Goal: Check status: Check status

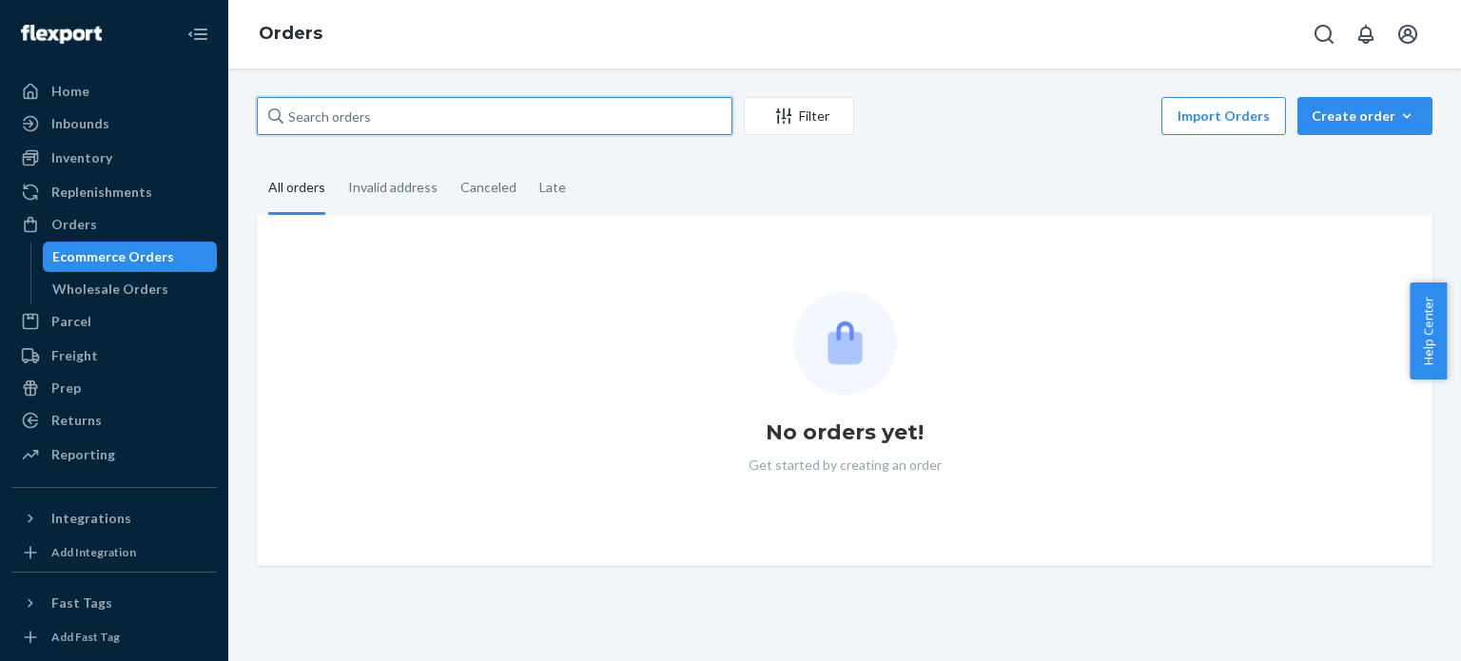
click at [437, 110] on input "text" at bounding box center [494, 116] width 475 height 38
paste input "PW120675531"
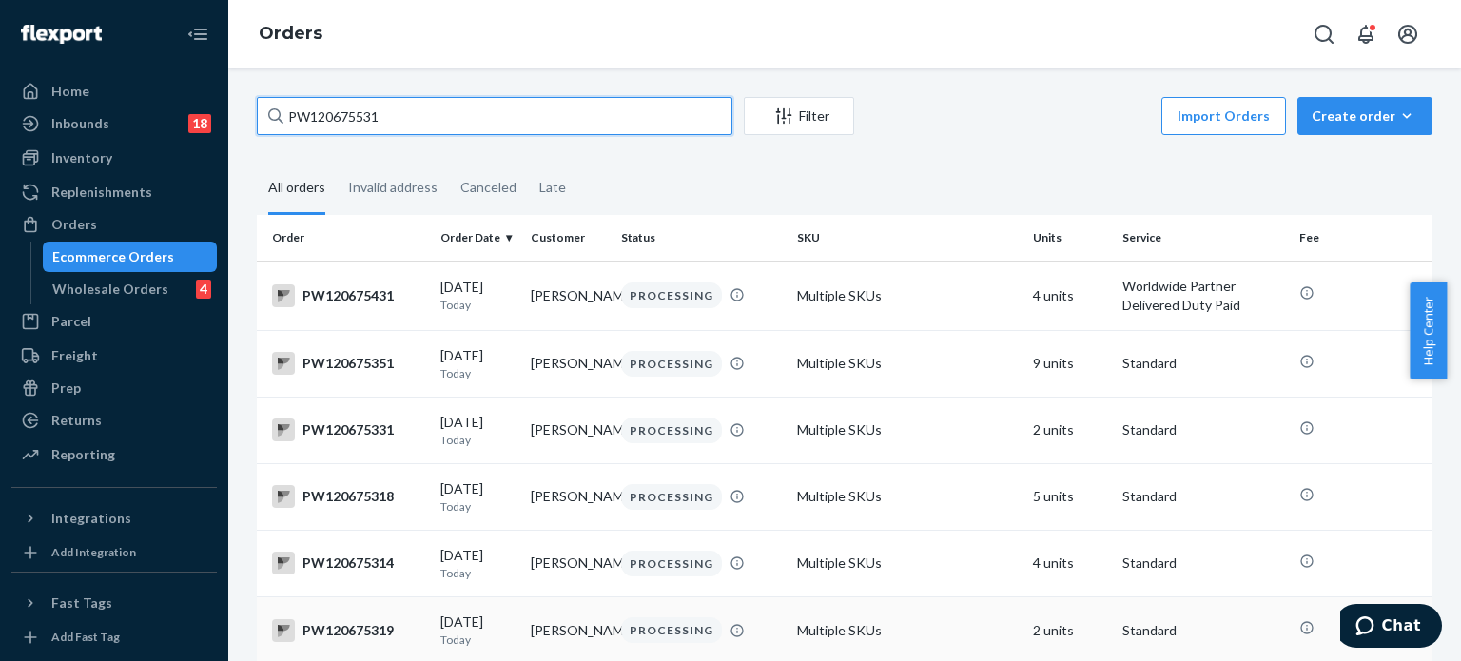
type input "PW120675531"
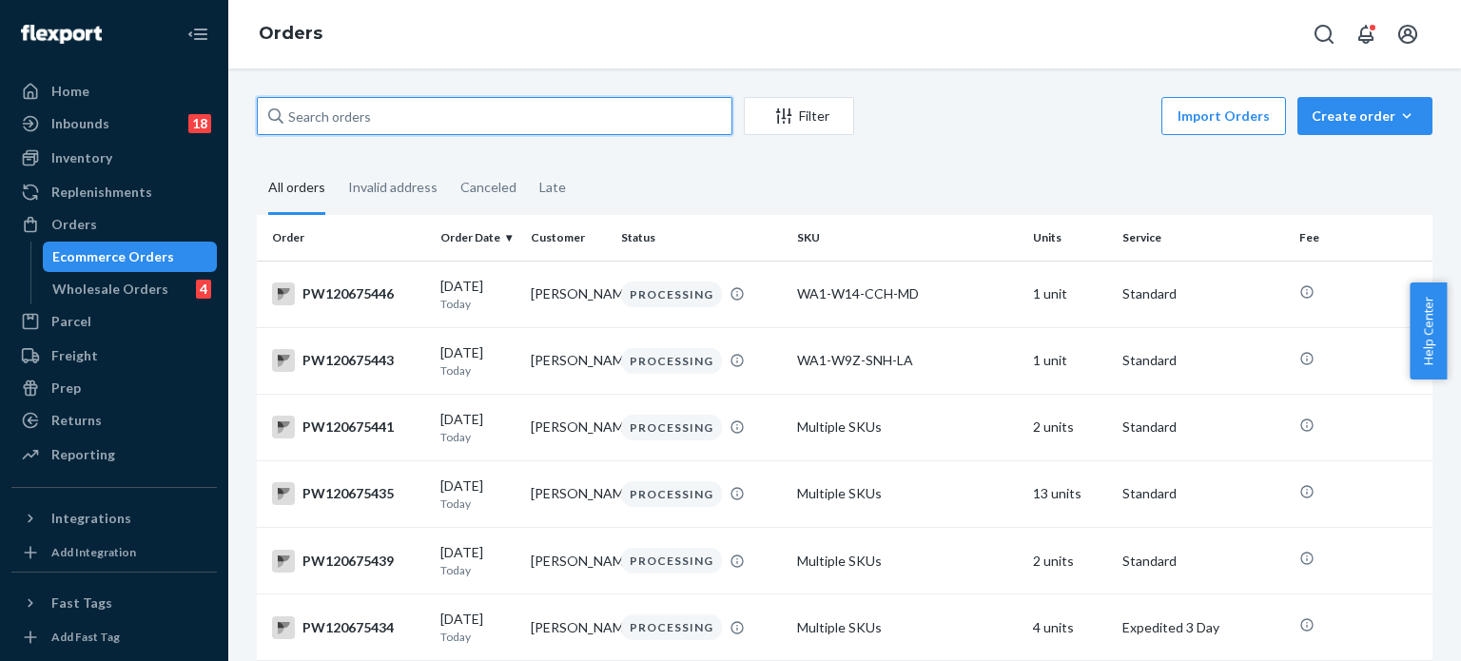
click at [408, 102] on input "text" at bounding box center [494, 116] width 475 height 38
paste input "PW120637794"
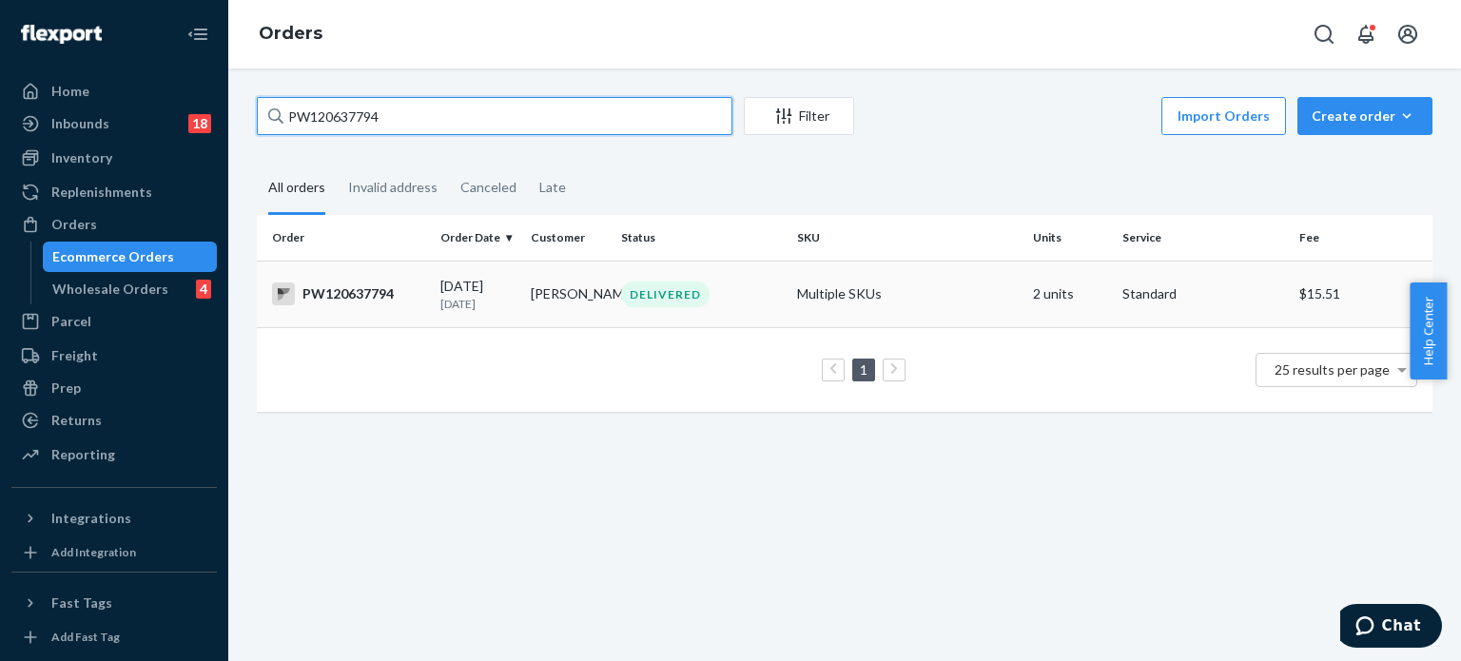
type input "PW120637794"
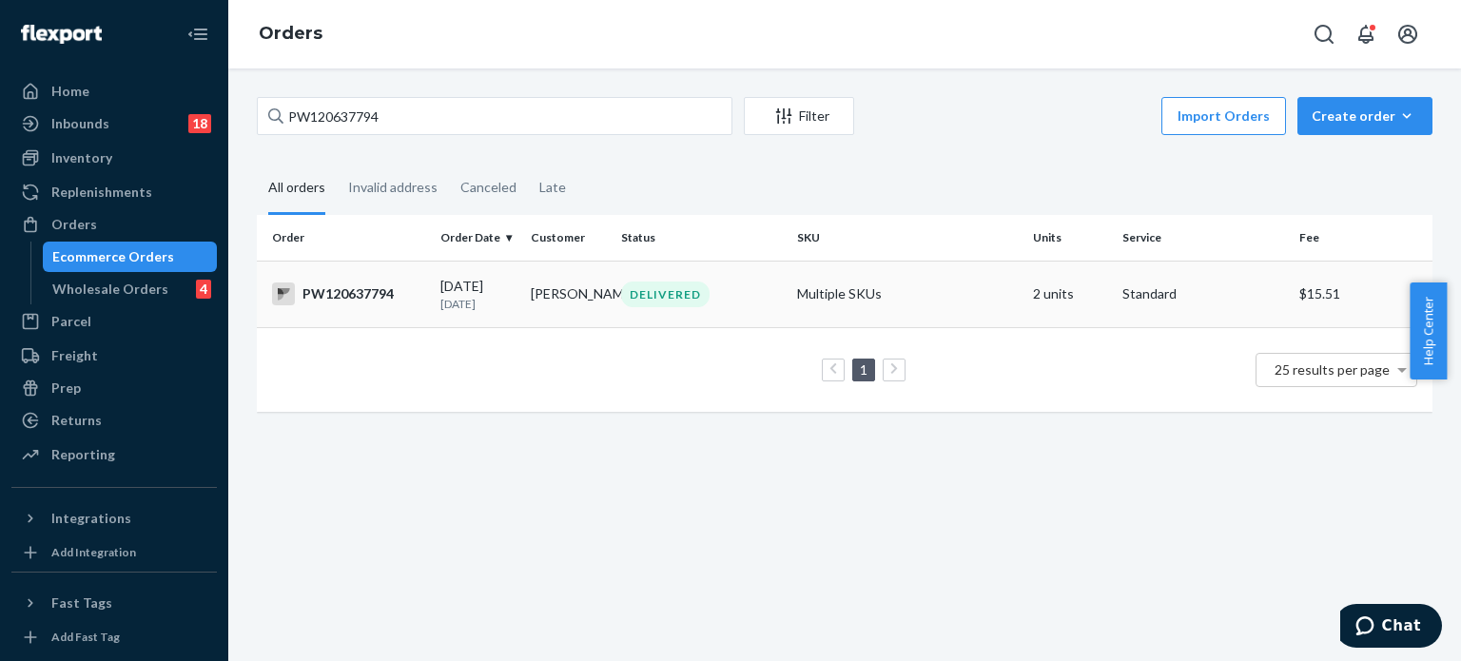
click at [727, 277] on td "DELIVERED" at bounding box center [701, 294] width 176 height 67
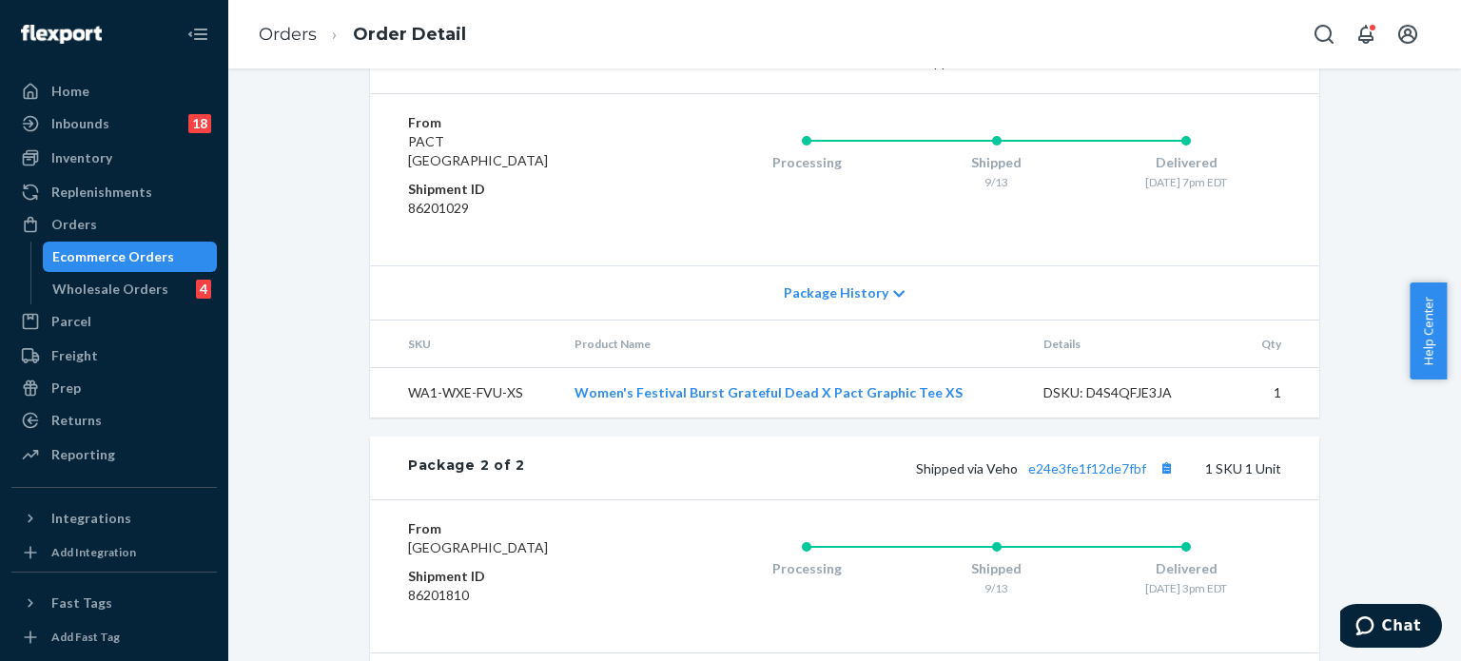
scroll to position [814, 0]
click at [1063, 69] on link "e83fb8f6aaac46c9a" at bounding box center [1087, 61] width 118 height 16
